Goal: Transaction & Acquisition: Subscribe to service/newsletter

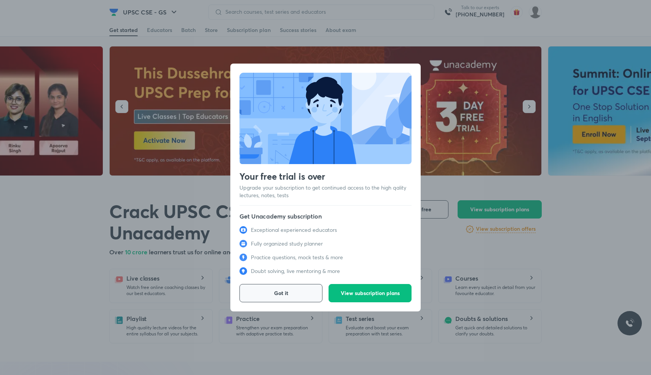
click at [302, 293] on button "Got it" at bounding box center [281, 293] width 83 height 18
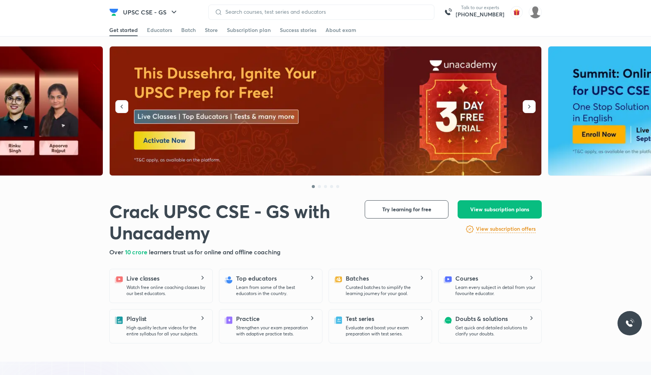
click at [291, 290] on p "Learn from some of the best educators in the country." at bounding box center [276, 290] width 80 height 12
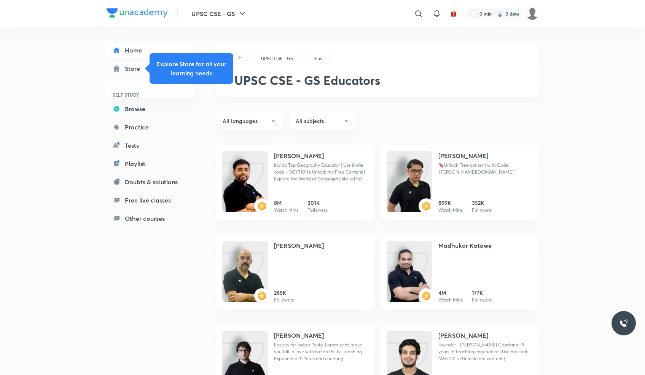
click at [111, 46] on link "Home" at bounding box center [151, 50] width 88 height 15
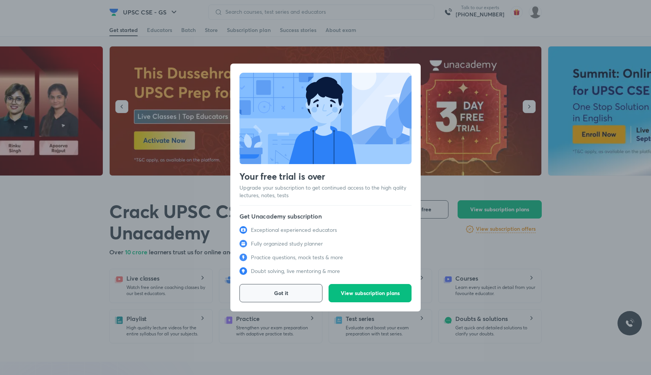
click at [285, 296] on span "Got it" at bounding box center [281, 293] width 14 height 8
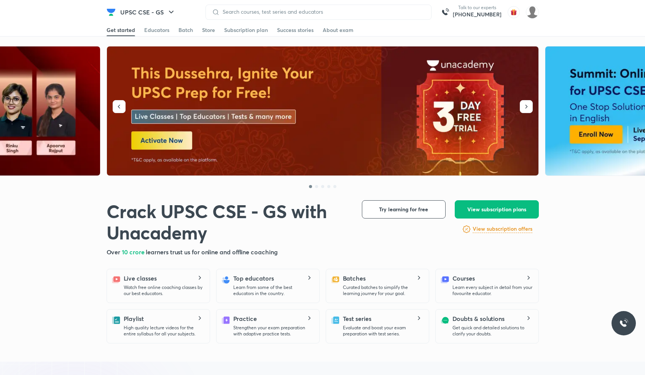
click at [244, 104] on img at bounding box center [323, 110] width 433 height 129
click at [307, 16] on div at bounding box center [319, 12] width 226 height 15
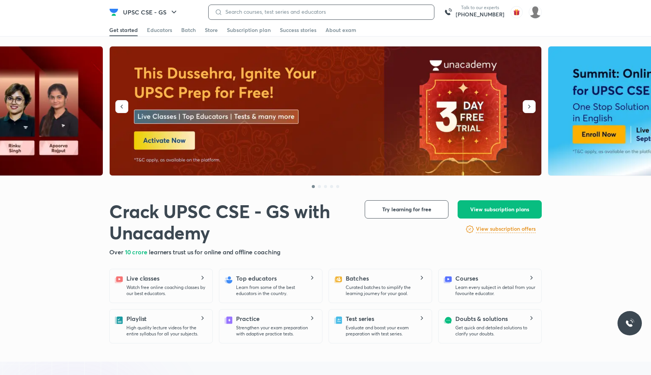
click at [300, 12] on input at bounding box center [325, 12] width 206 height 6
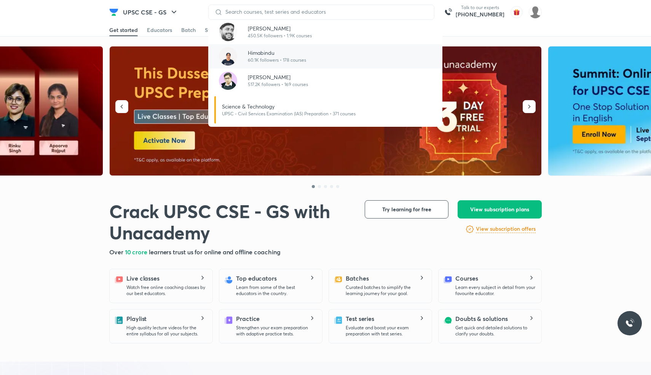
click at [275, 50] on p "Himabindu" at bounding box center [277, 53] width 58 height 8
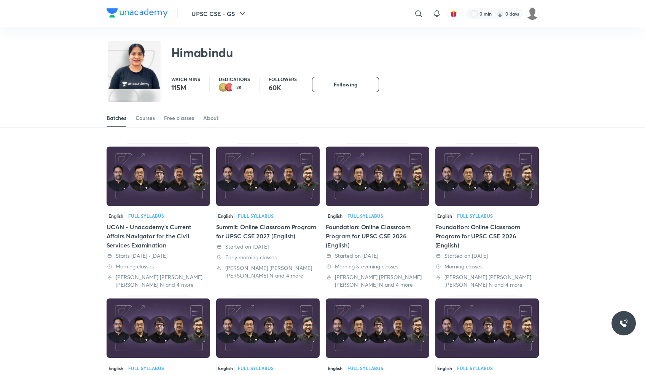
click at [135, 119] on div "Batches Courses Free classes About" at bounding box center [323, 118] width 433 height 18
click at [146, 120] on div "Courses" at bounding box center [145, 118] width 19 height 8
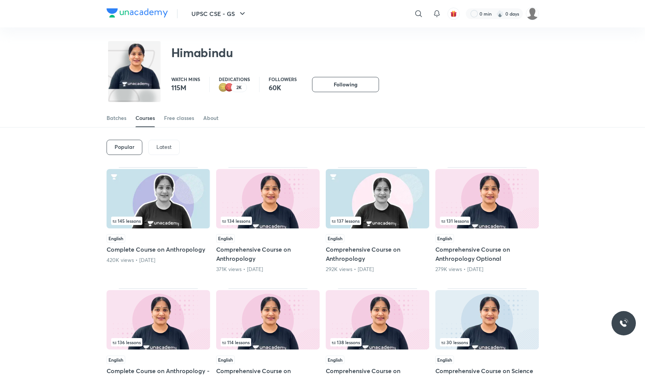
click at [162, 140] on div "Latest" at bounding box center [164, 147] width 31 height 15
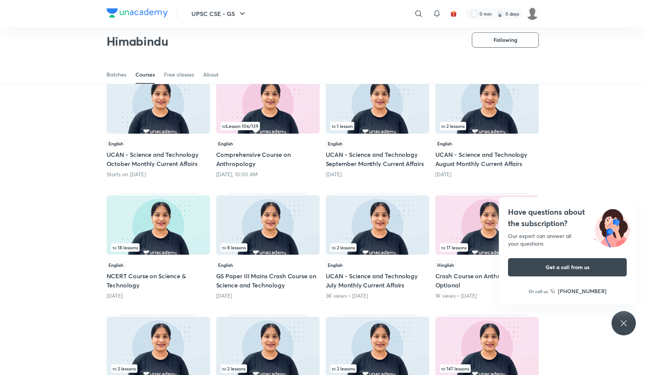
scroll to position [73, 0]
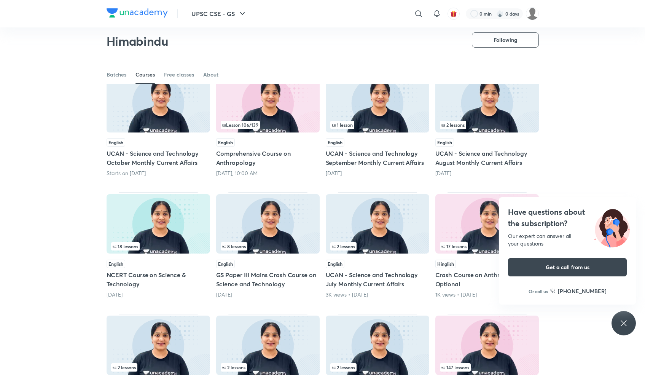
click at [632, 323] on div "Have questions about the subscription? Our expert can answer all your questions…" at bounding box center [624, 323] width 24 height 24
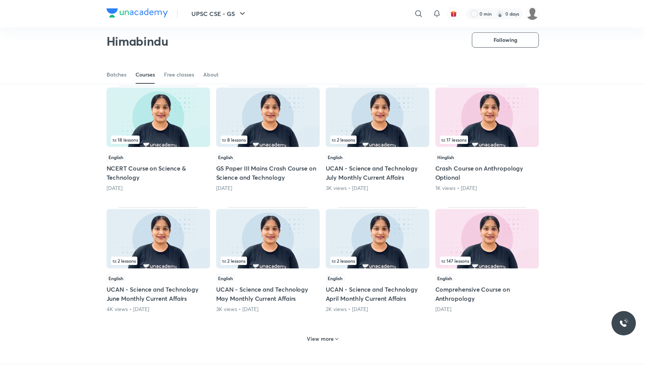
scroll to position [183, 0]
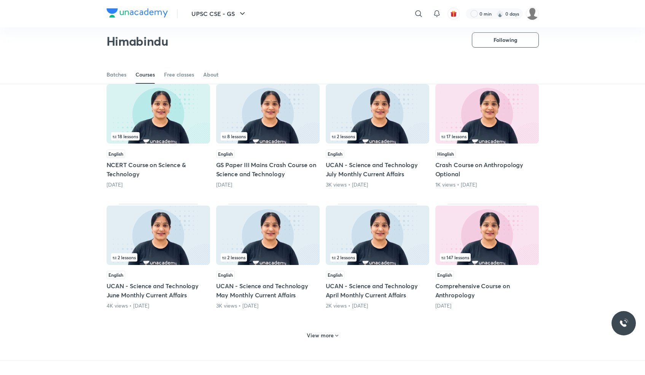
click at [311, 338] on h6 "View more" at bounding box center [320, 336] width 27 height 8
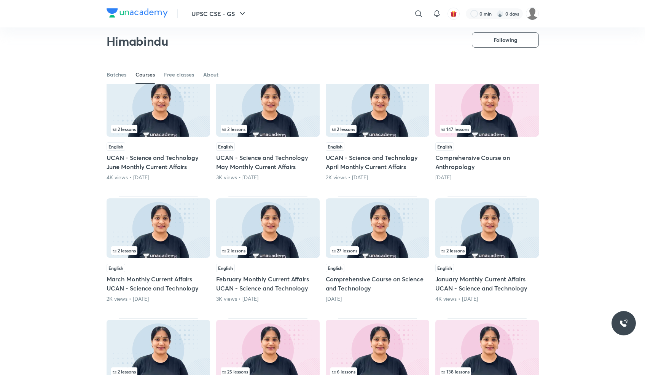
scroll to position [340, 0]
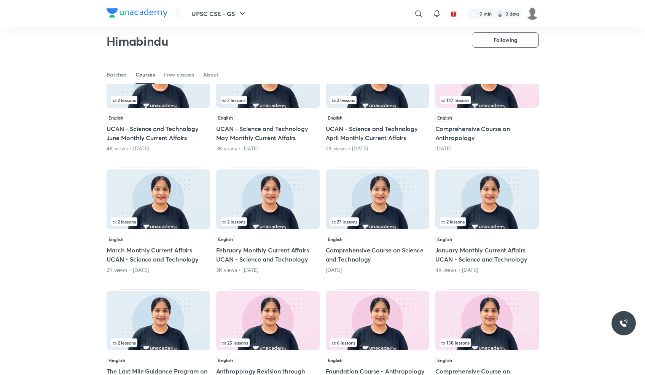
click at [353, 259] on h5 "Comprehensive Course on Science and Technology" at bounding box center [378, 255] width 104 height 18
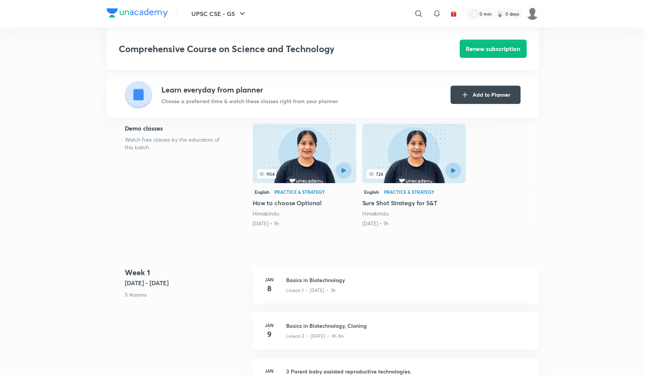
scroll to position [163, 0]
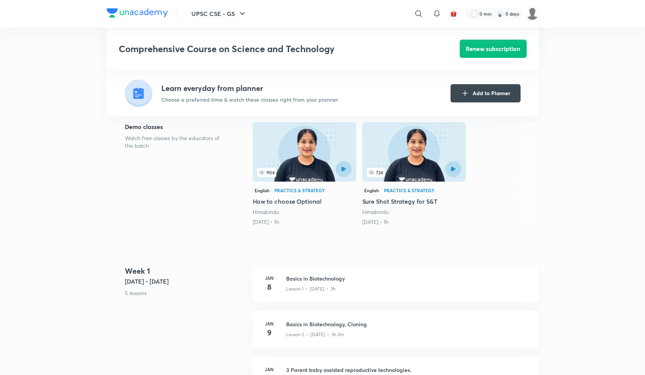
click at [314, 287] on p "Lesson 1 • Jan 8 • 3h" at bounding box center [311, 289] width 50 height 7
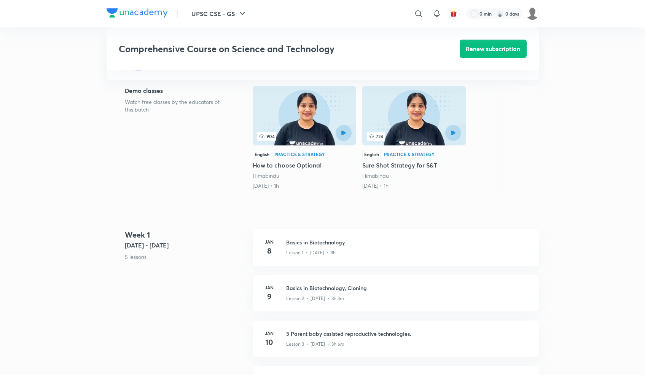
scroll to position [201, 0]
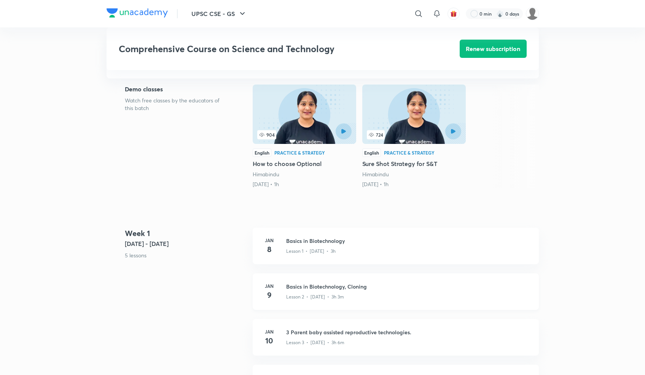
click at [301, 283] on h3 "Basics in Biotechnology, Cloning" at bounding box center [408, 287] width 244 height 8
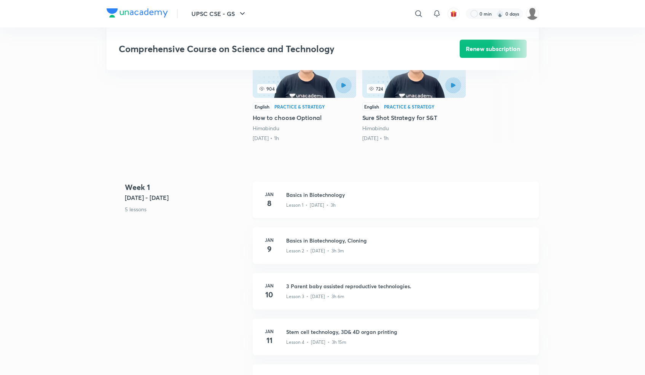
scroll to position [296, 0]
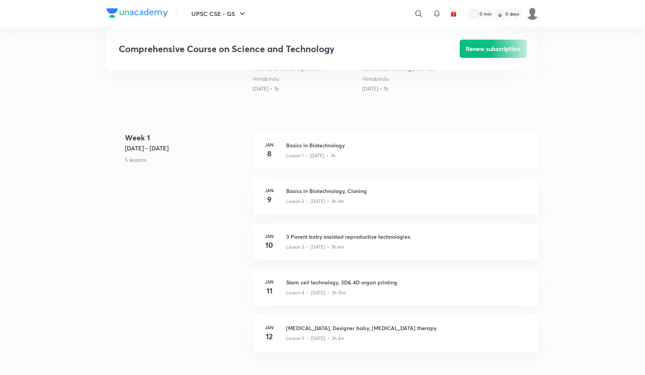
click at [314, 157] on p "Lesson 1 • Jan 8 • 3h" at bounding box center [311, 155] width 50 height 7
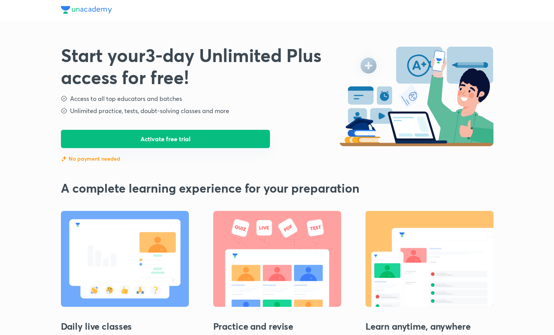
click at [186, 140] on button "Activate free trial" at bounding box center [165, 139] width 209 height 18
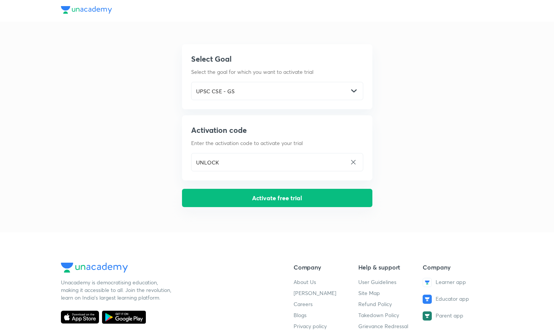
click at [253, 204] on button "Activate free trial" at bounding box center [277, 198] width 190 height 18
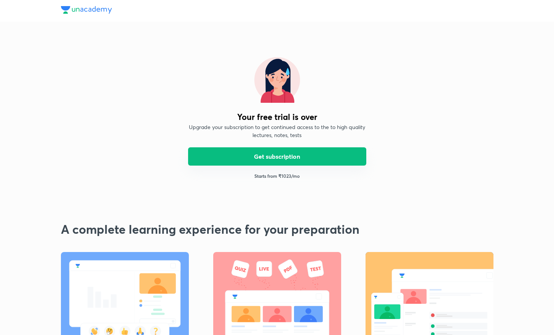
click at [255, 152] on button "Get subscription" at bounding box center [277, 156] width 178 height 18
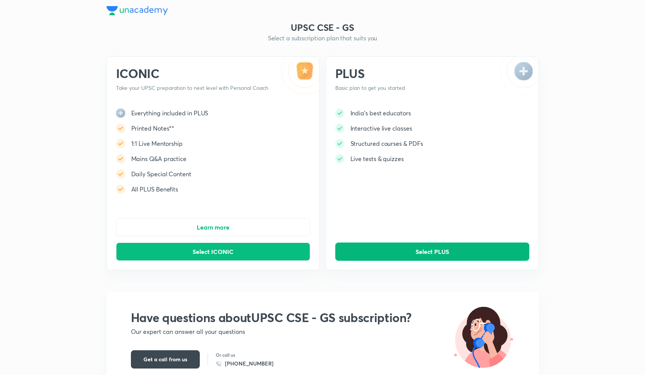
click at [422, 251] on span "Select PLUS" at bounding box center [433, 252] width 34 height 8
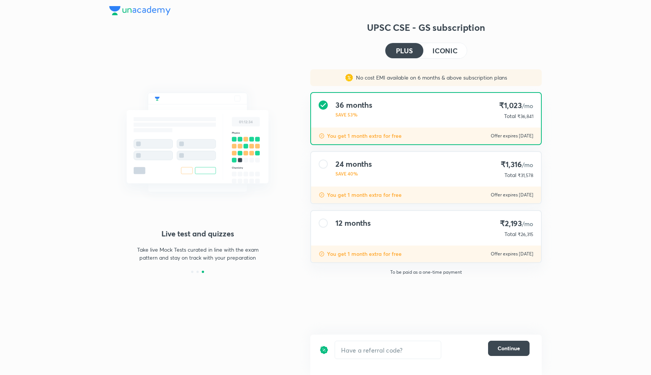
click at [364, 226] on h4 "12 months" at bounding box center [353, 223] width 35 height 9
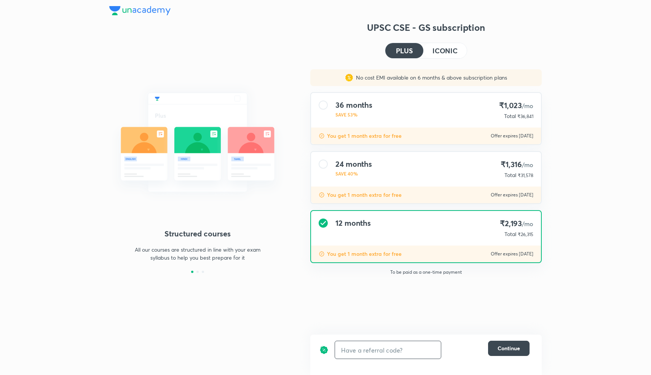
click at [366, 347] on input "text" at bounding box center [388, 350] width 106 height 18
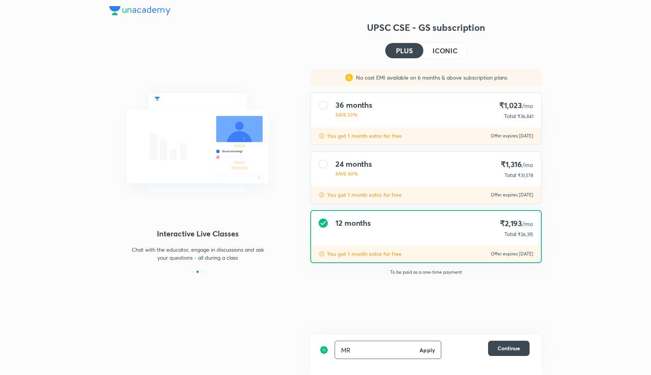
type input "M"
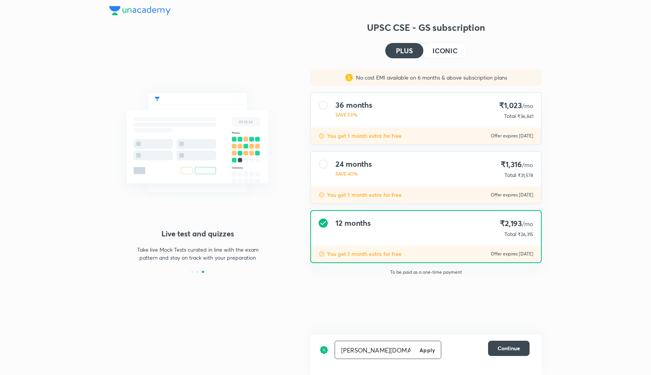
type input "mrunal.org"
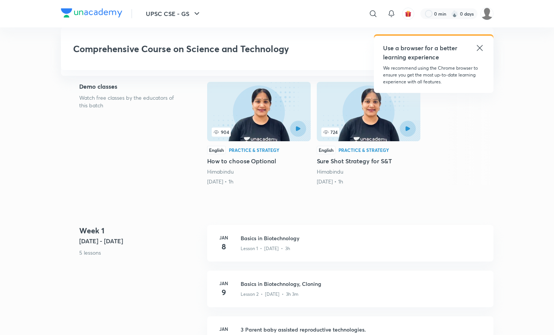
scroll to position [204, 0]
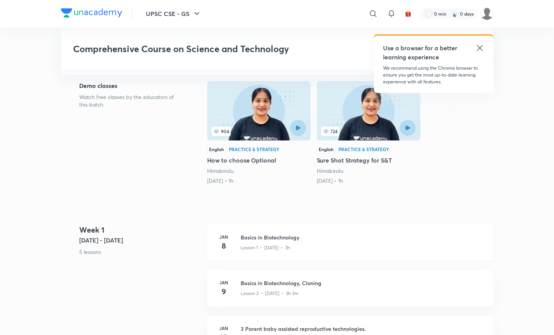
click at [334, 248] on div "Lesson 1 • [DATE] • 3h" at bounding box center [363, 246] width 244 height 10
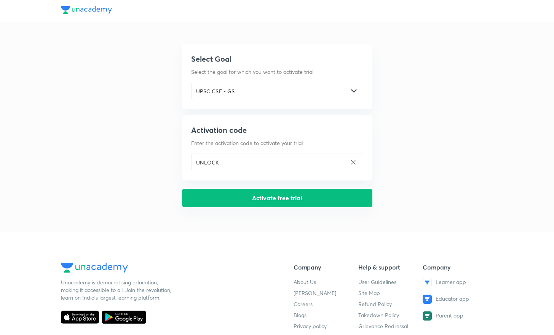
click at [256, 197] on button "Activate free trial" at bounding box center [277, 198] width 190 height 18
